Goal: Transaction & Acquisition: Download file/media

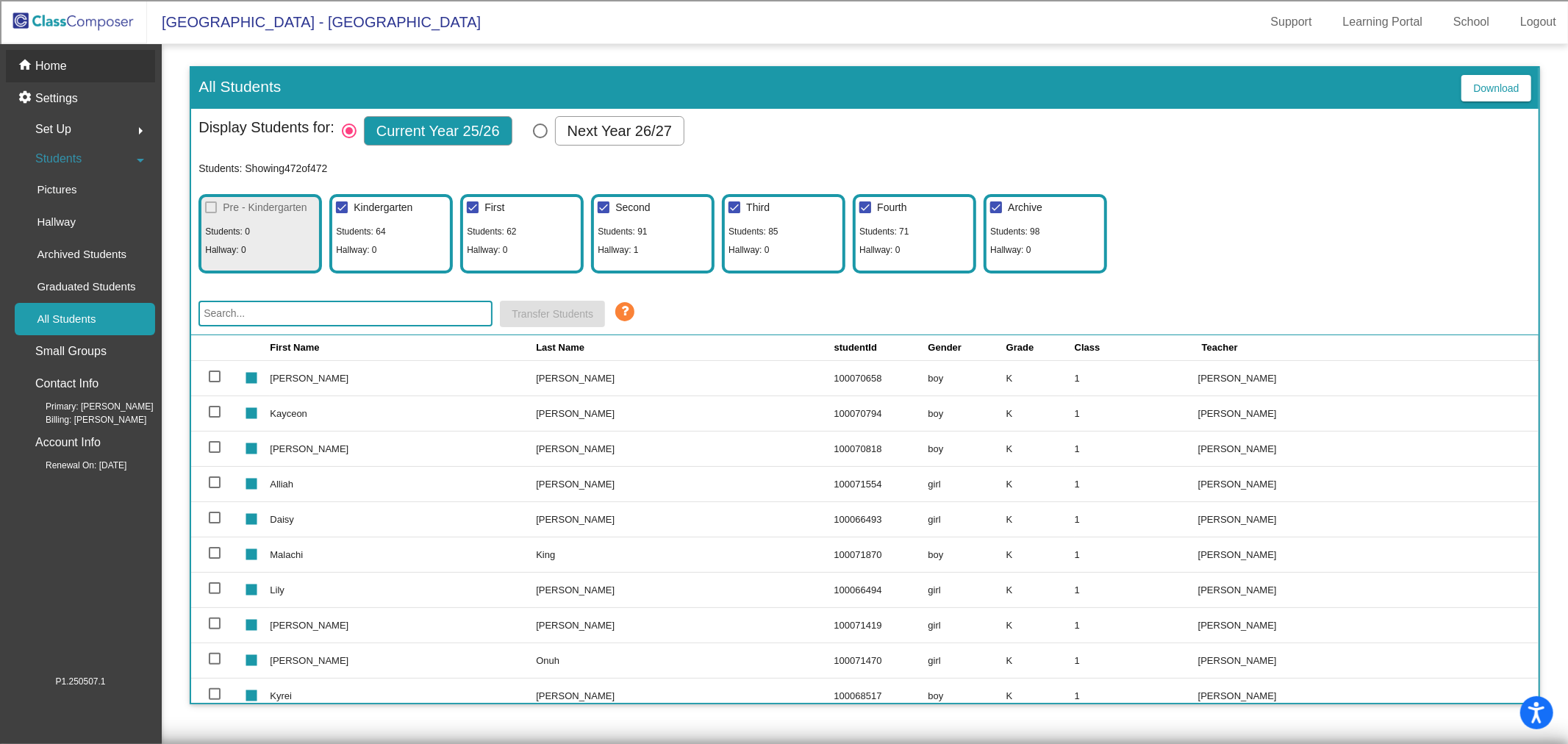
click at [59, 63] on p "Home" at bounding box center [51, 66] width 32 height 18
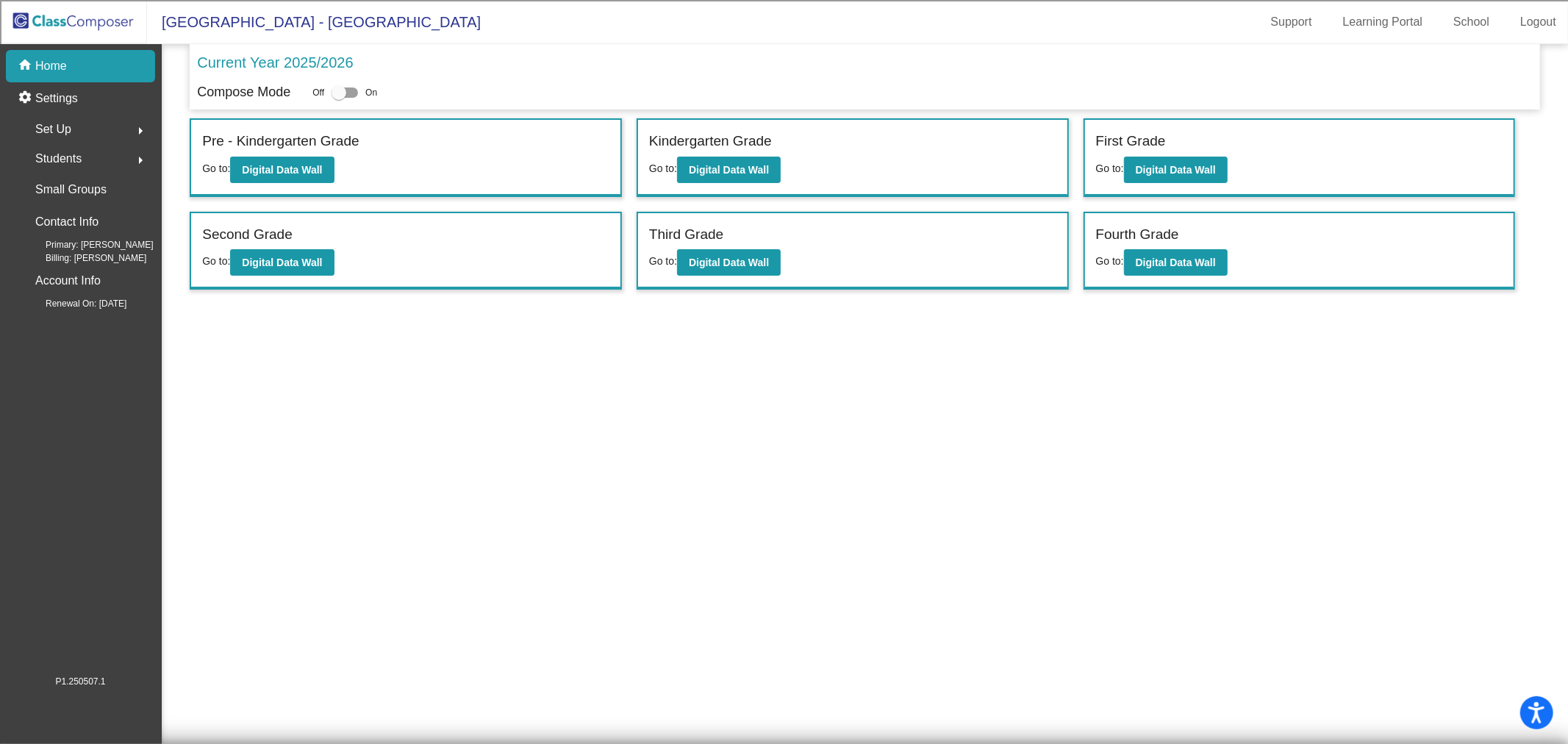
click at [69, 61] on div "home Home" at bounding box center [81, 66] width 149 height 33
click at [66, 154] on span "Students" at bounding box center [58, 159] width 46 height 20
click at [82, 318] on p "All Students" at bounding box center [66, 319] width 58 height 18
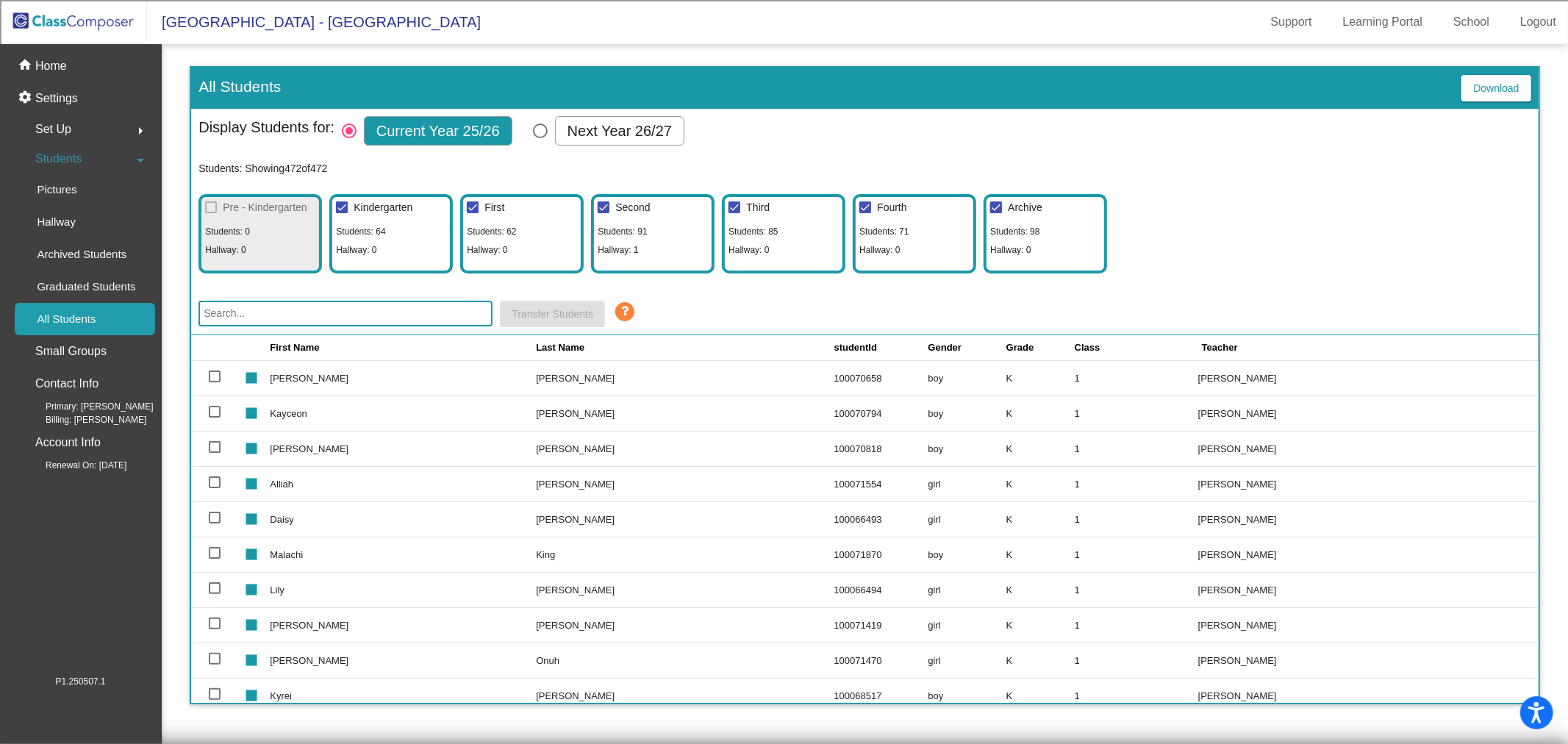
click at [359, 318] on input "text" at bounding box center [345, 313] width 294 height 26
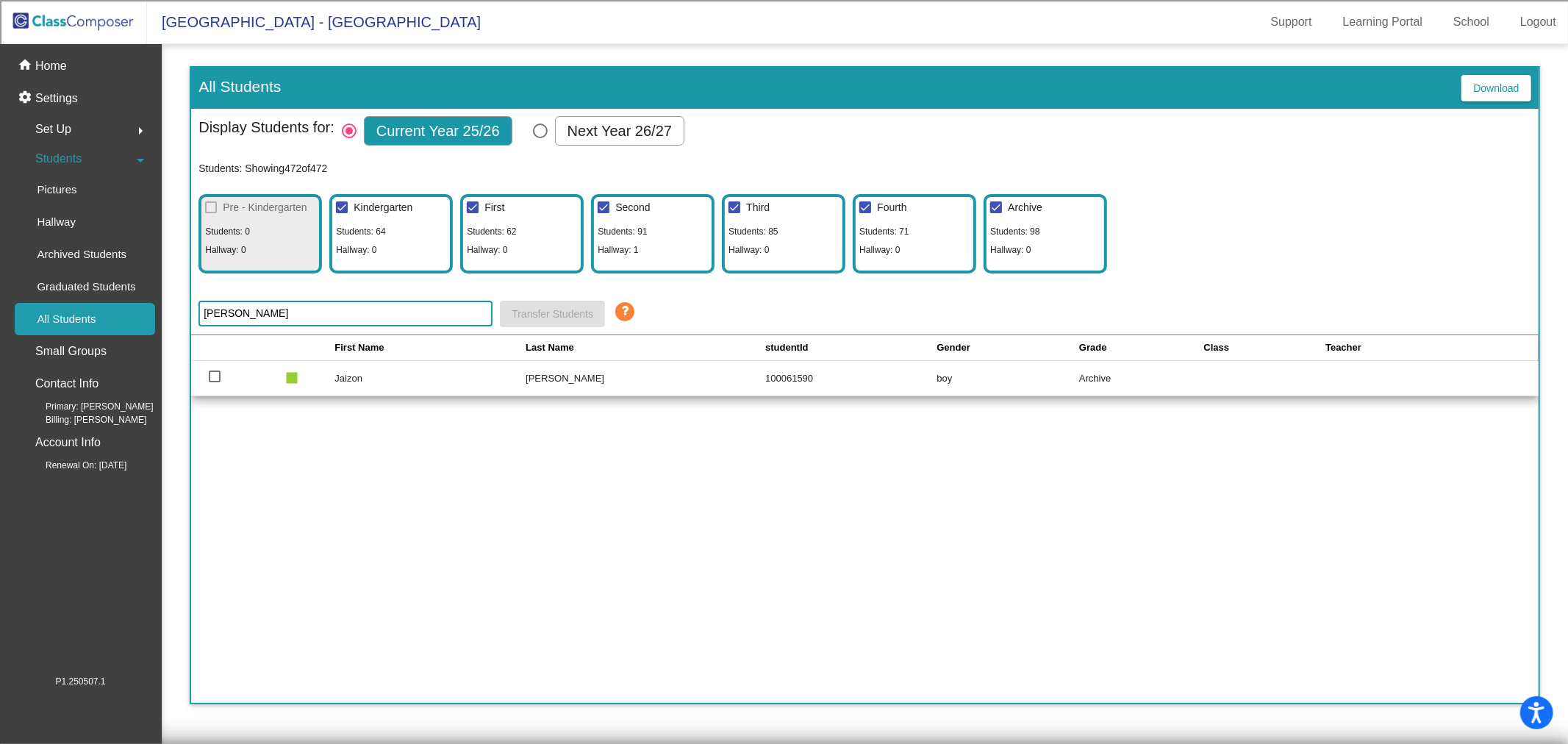
type input "[PERSON_NAME]"
click at [42, 61] on p "Home" at bounding box center [51, 66] width 32 height 18
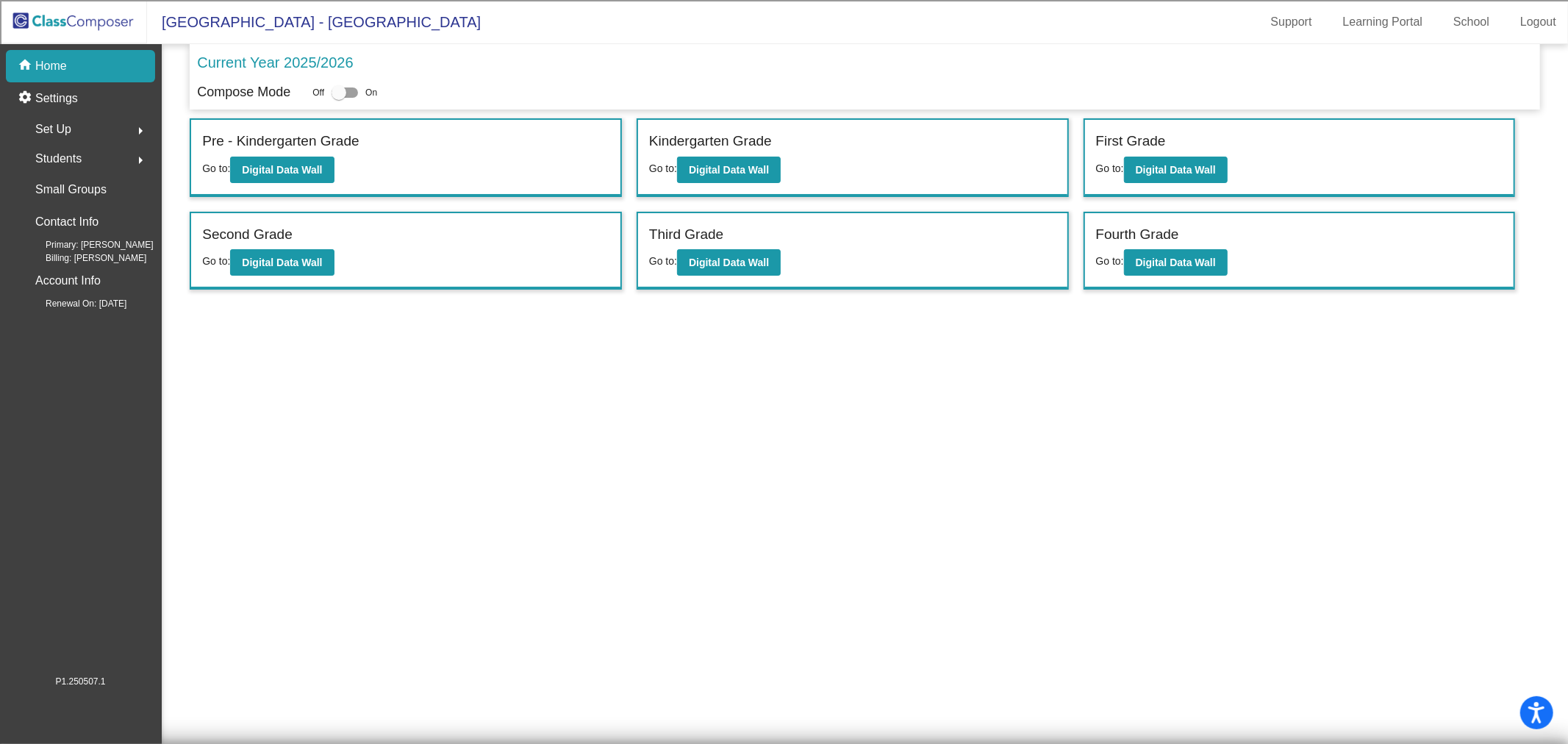
click at [70, 67] on div "home Home" at bounding box center [81, 66] width 149 height 33
click at [71, 27] on img at bounding box center [74, 21] width 147 height 43
click at [300, 172] on b "Digital Data Wall" at bounding box center [282, 169] width 80 height 12
click at [702, 160] on button "Digital Data Wall" at bounding box center [728, 170] width 104 height 27
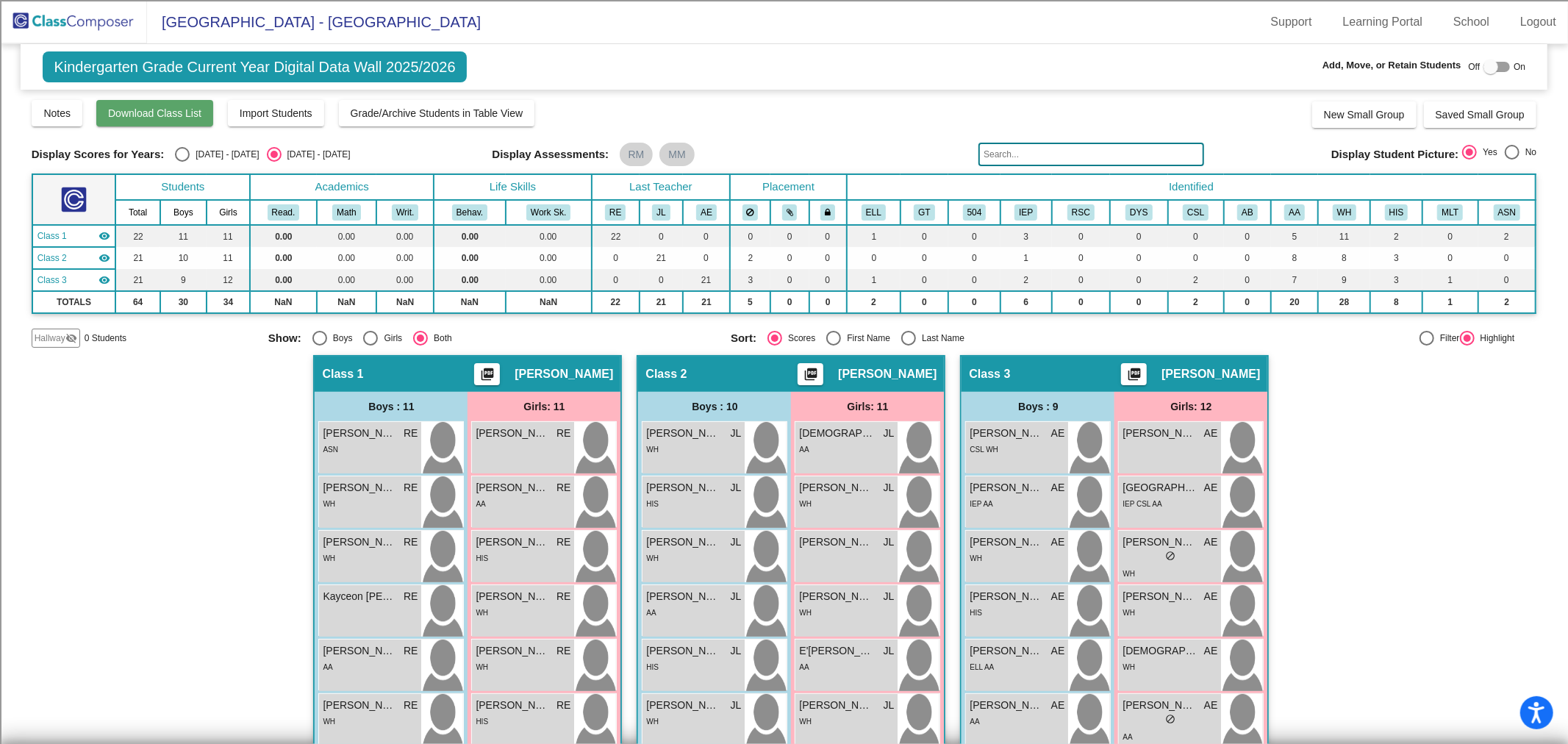
click at [160, 112] on span "Download Class List" at bounding box center [154, 112] width 93 height 12
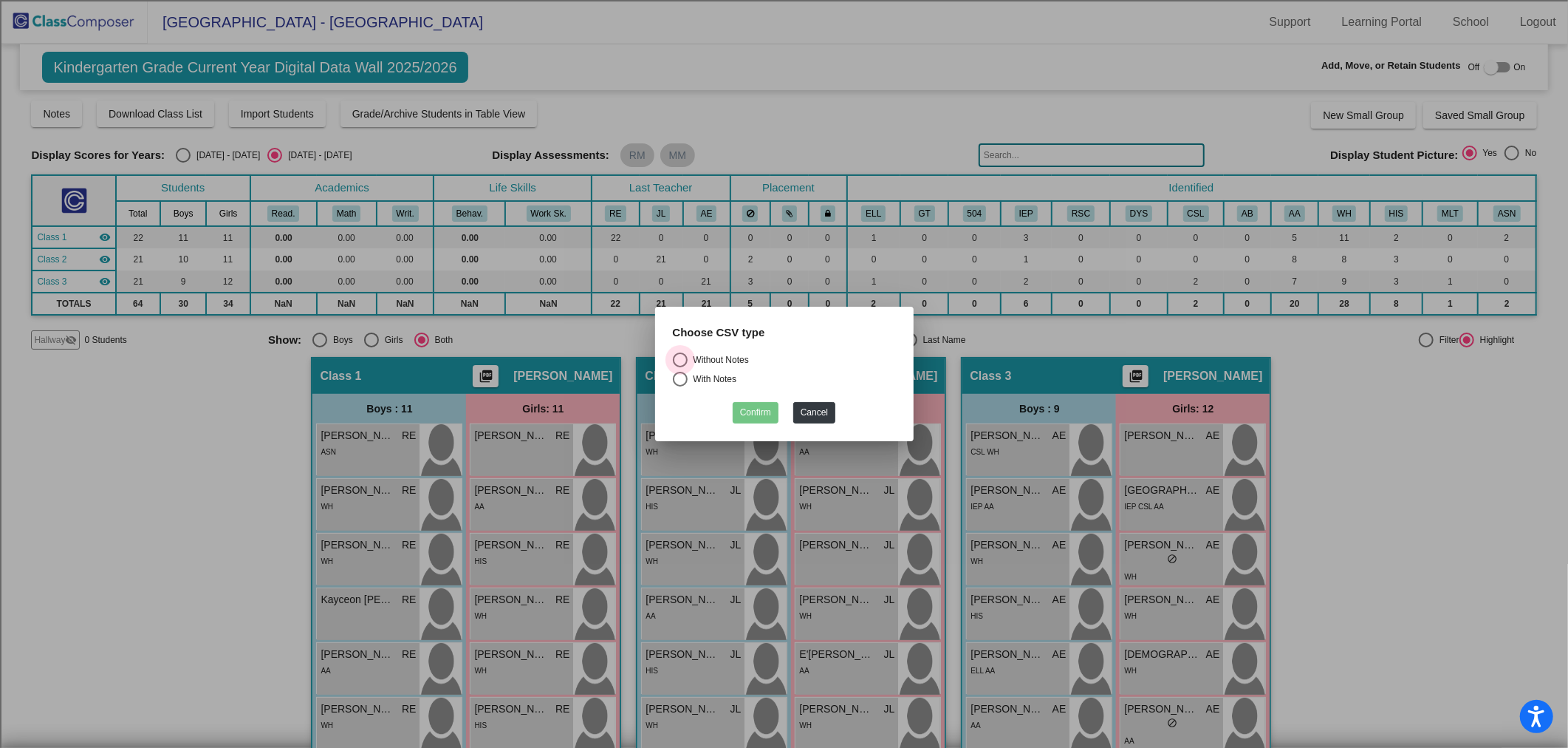
click at [722, 357] on div "Without Notes" at bounding box center [718, 360] width 61 height 13
click at [680, 367] on input "Without Notes" at bounding box center [680, 367] width 1 height 1
radio input "true"
click at [757, 412] on button "Confirm" at bounding box center [755, 412] width 45 height 21
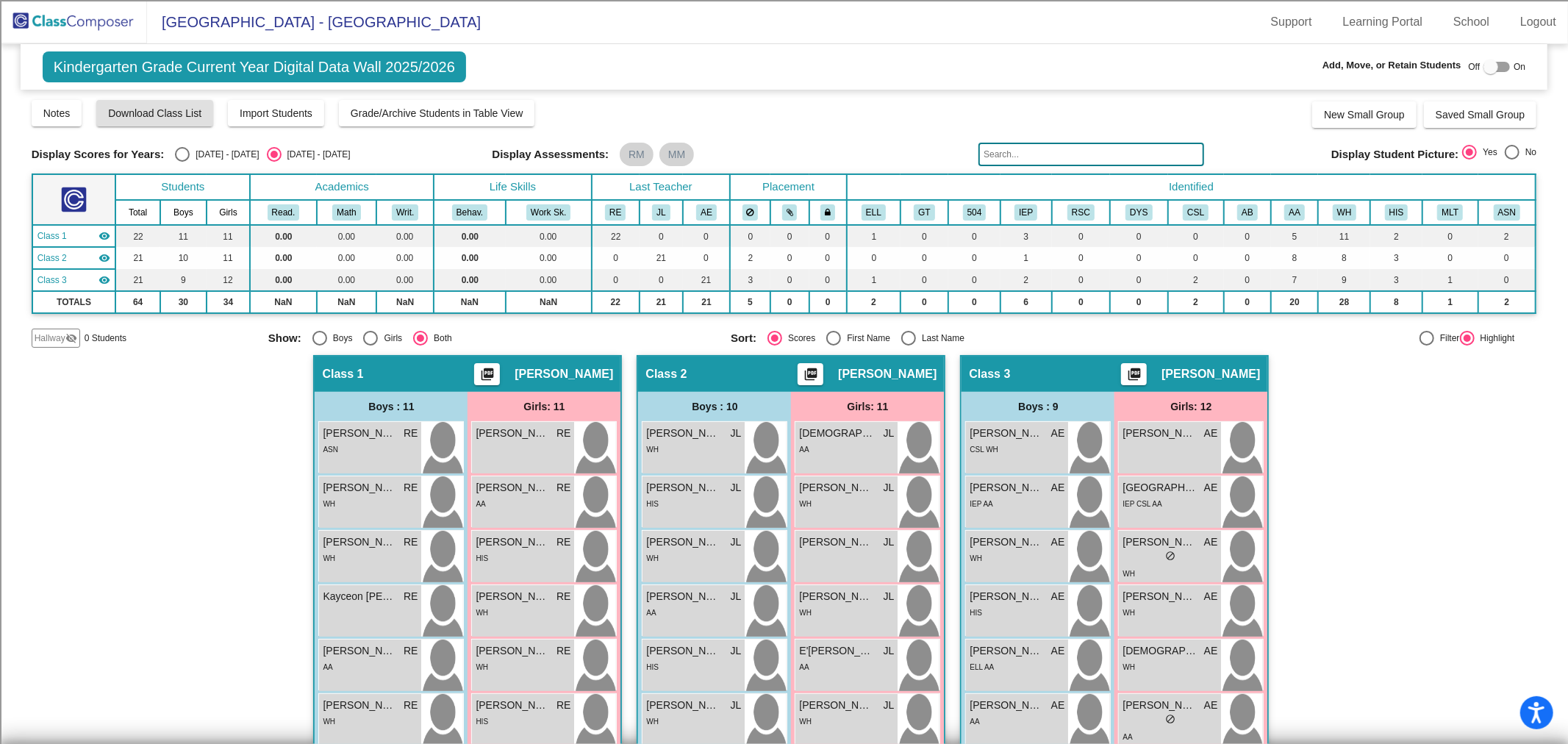
click at [54, 18] on img at bounding box center [74, 21] width 147 height 43
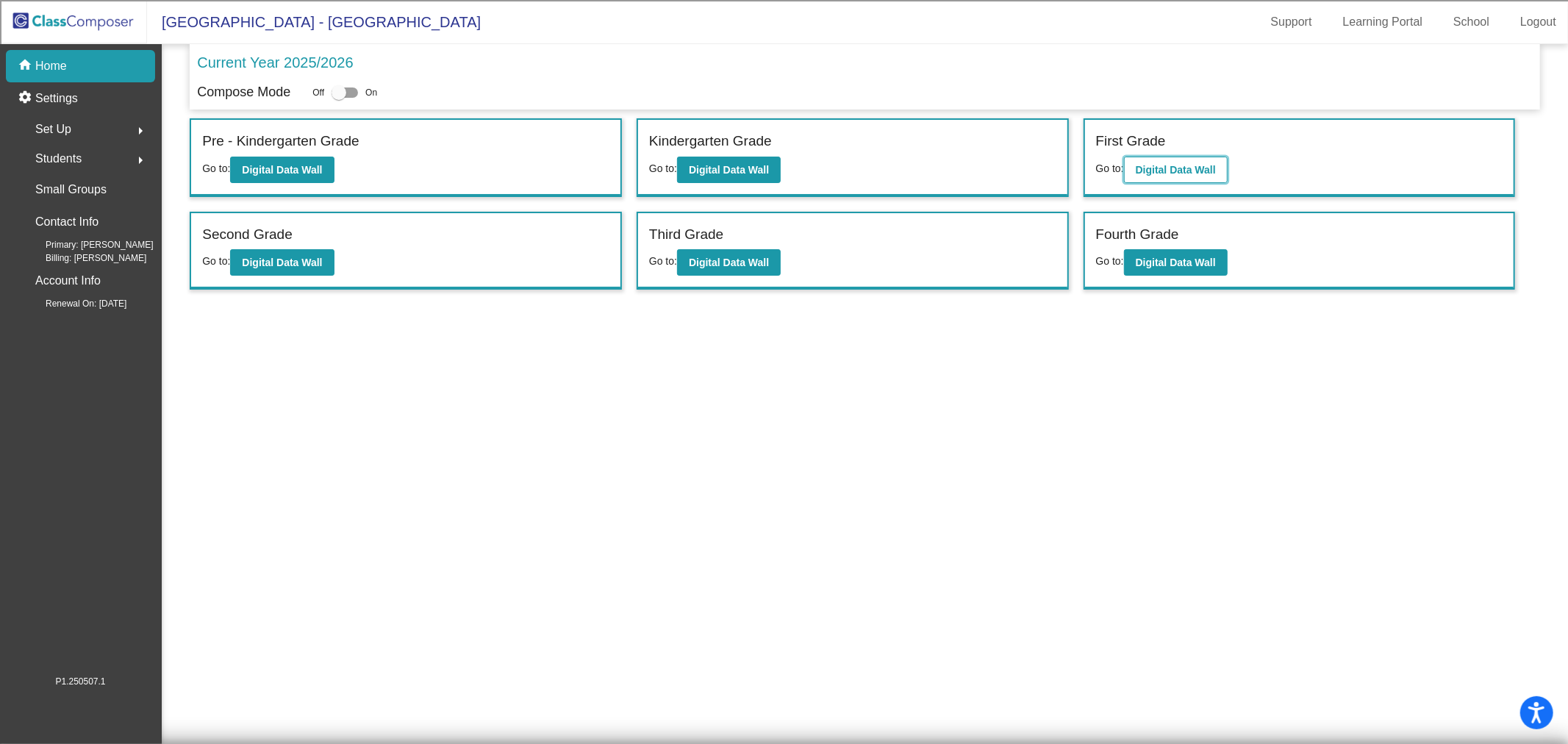
click at [1179, 165] on b "Digital Data Wall" at bounding box center [1176, 169] width 80 height 12
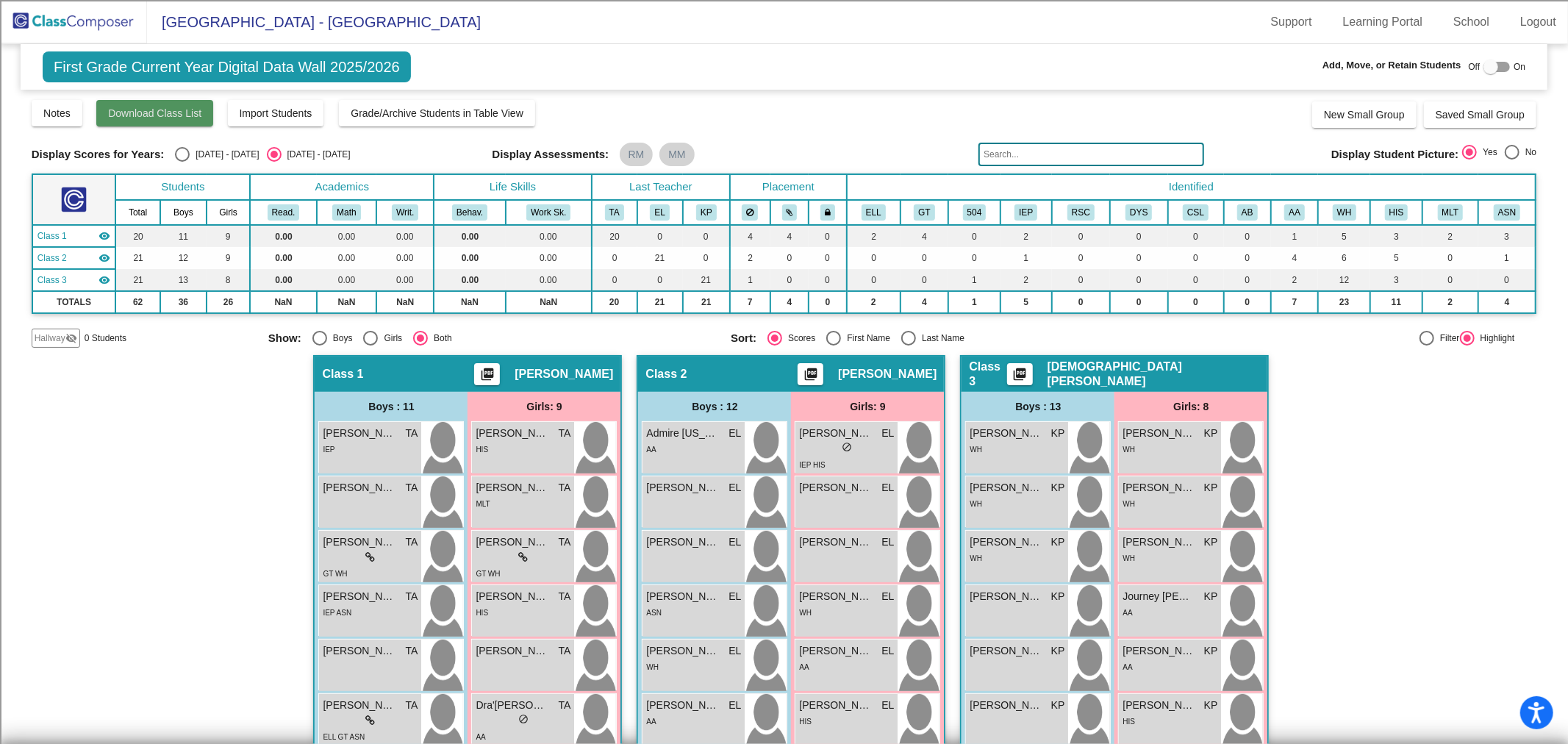
click at [167, 118] on span "Download Class List" at bounding box center [154, 112] width 93 height 12
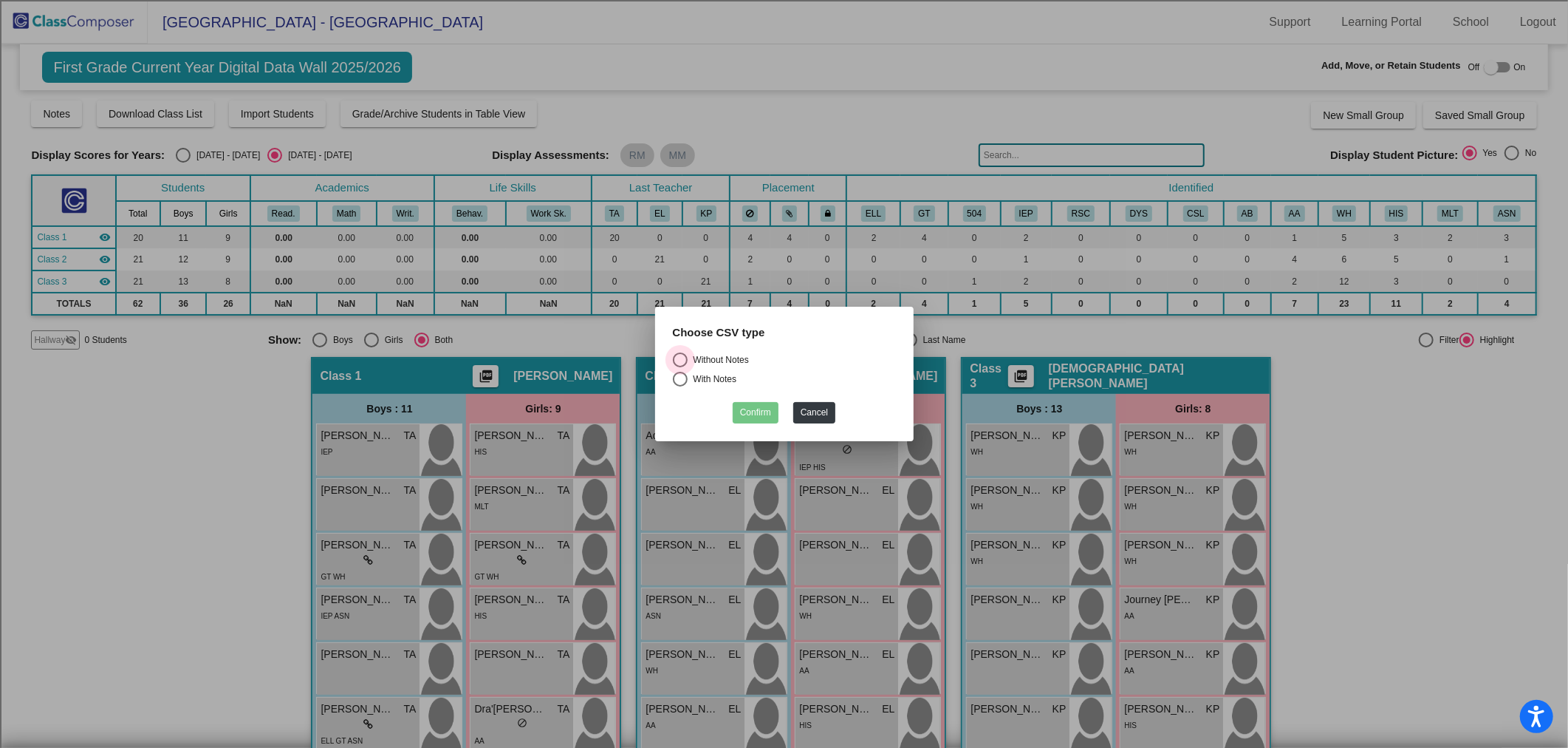
click at [683, 359] on div "Select an option" at bounding box center [680, 360] width 15 height 15
click at [680, 367] on input "Without Notes" at bounding box center [680, 367] width 1 height 1
radio input "true"
click at [770, 412] on button "Confirm" at bounding box center [755, 412] width 45 height 21
